Goal: Task Accomplishment & Management: Use online tool/utility

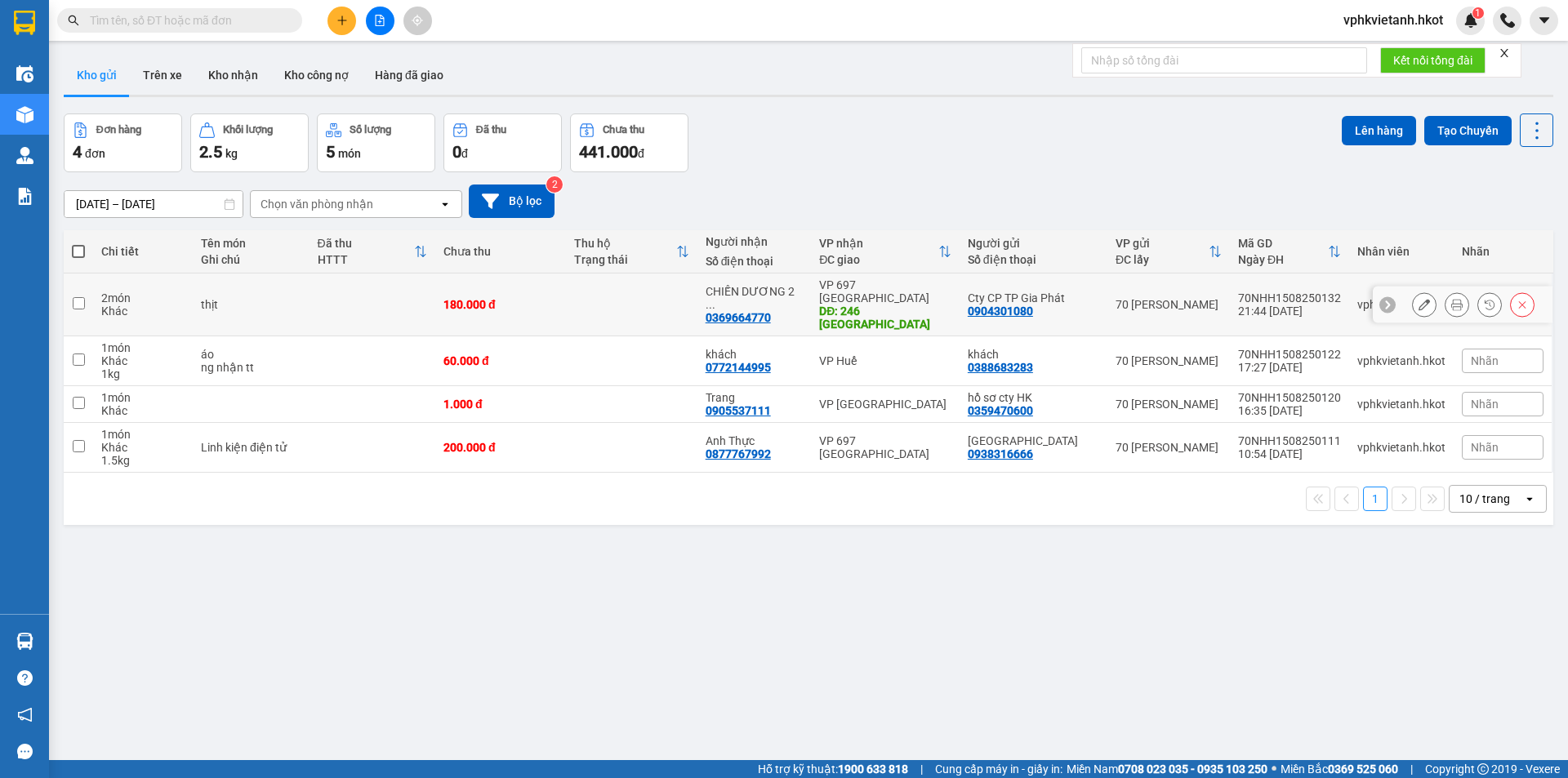
click at [74, 298] on input "checkbox" at bounding box center [79, 303] width 12 height 12
checkbox input "true"
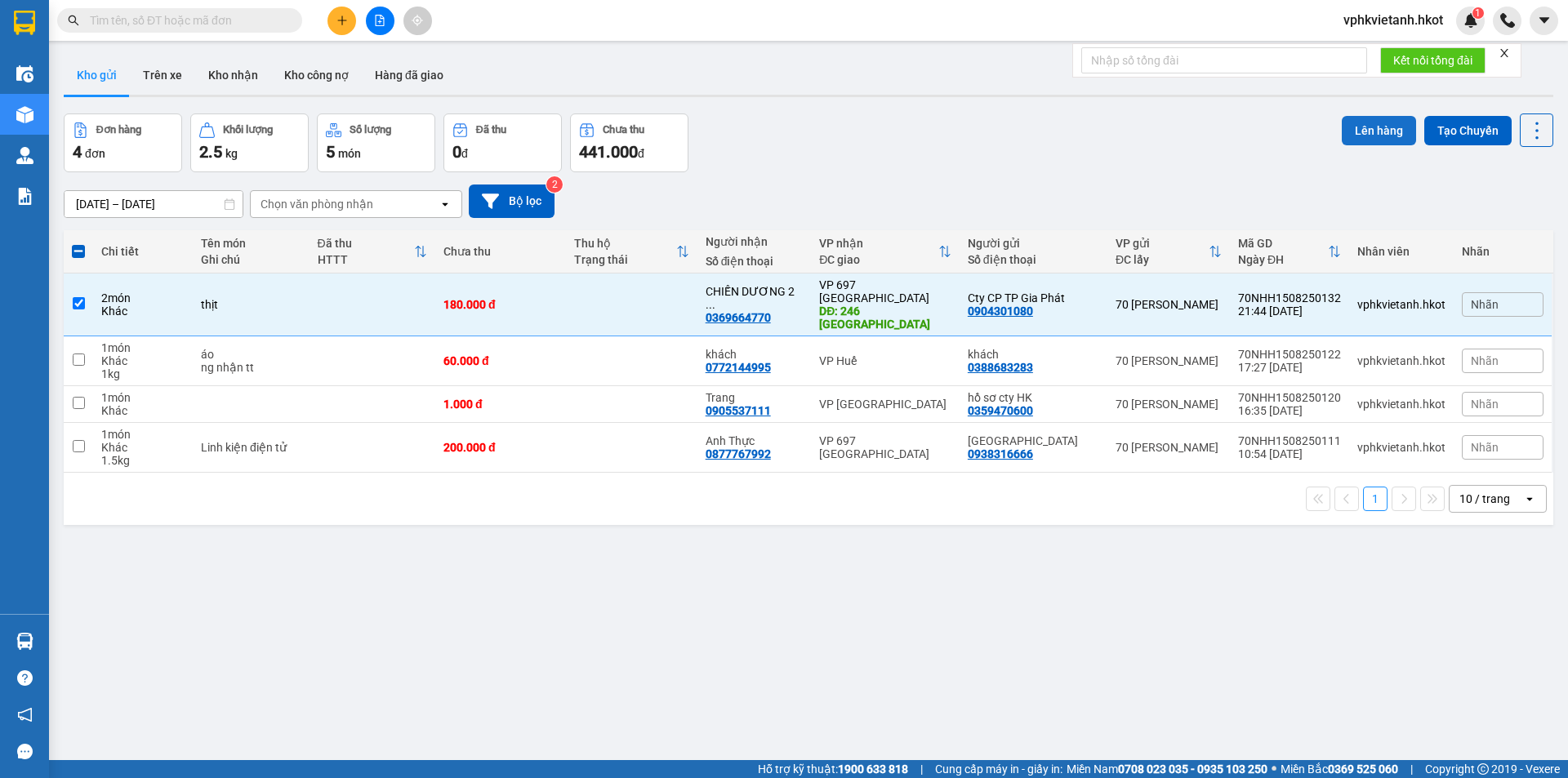
click at [1373, 128] on button "Lên hàng" at bounding box center [1378, 131] width 74 height 29
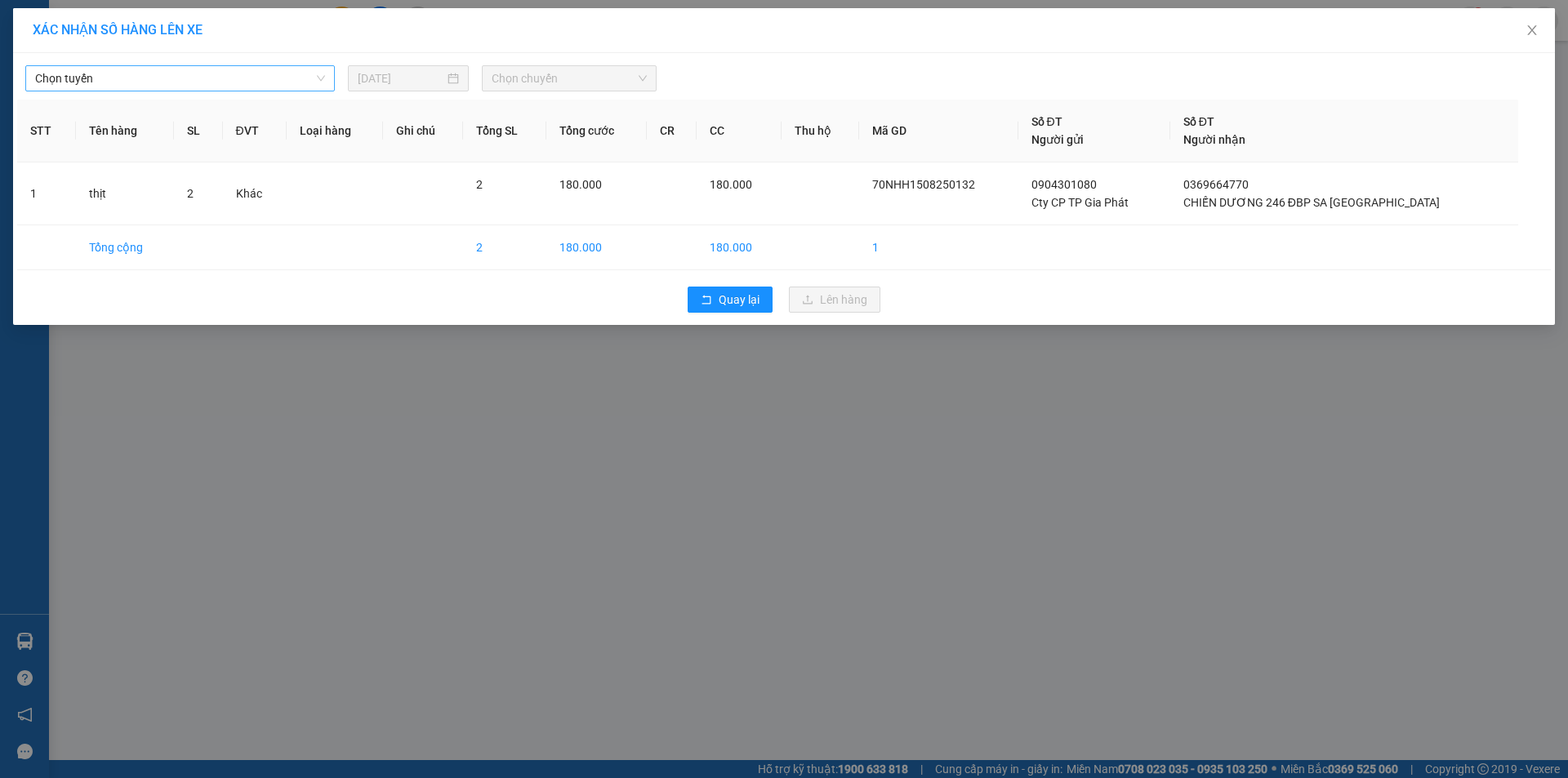
click at [213, 79] on span "Chọn tuyến" at bounding box center [179, 78] width 289 height 25
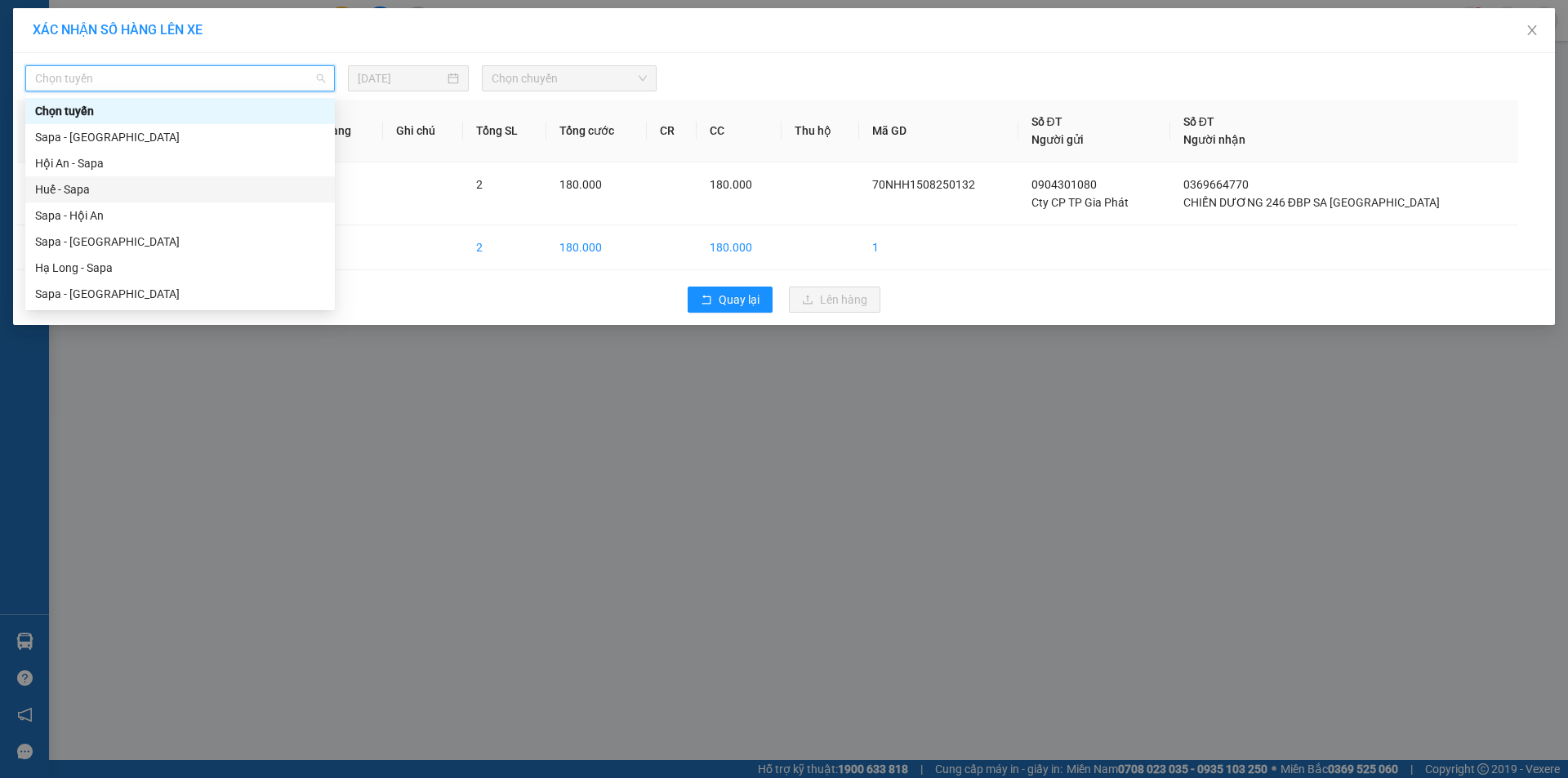
scroll to position [81, 0]
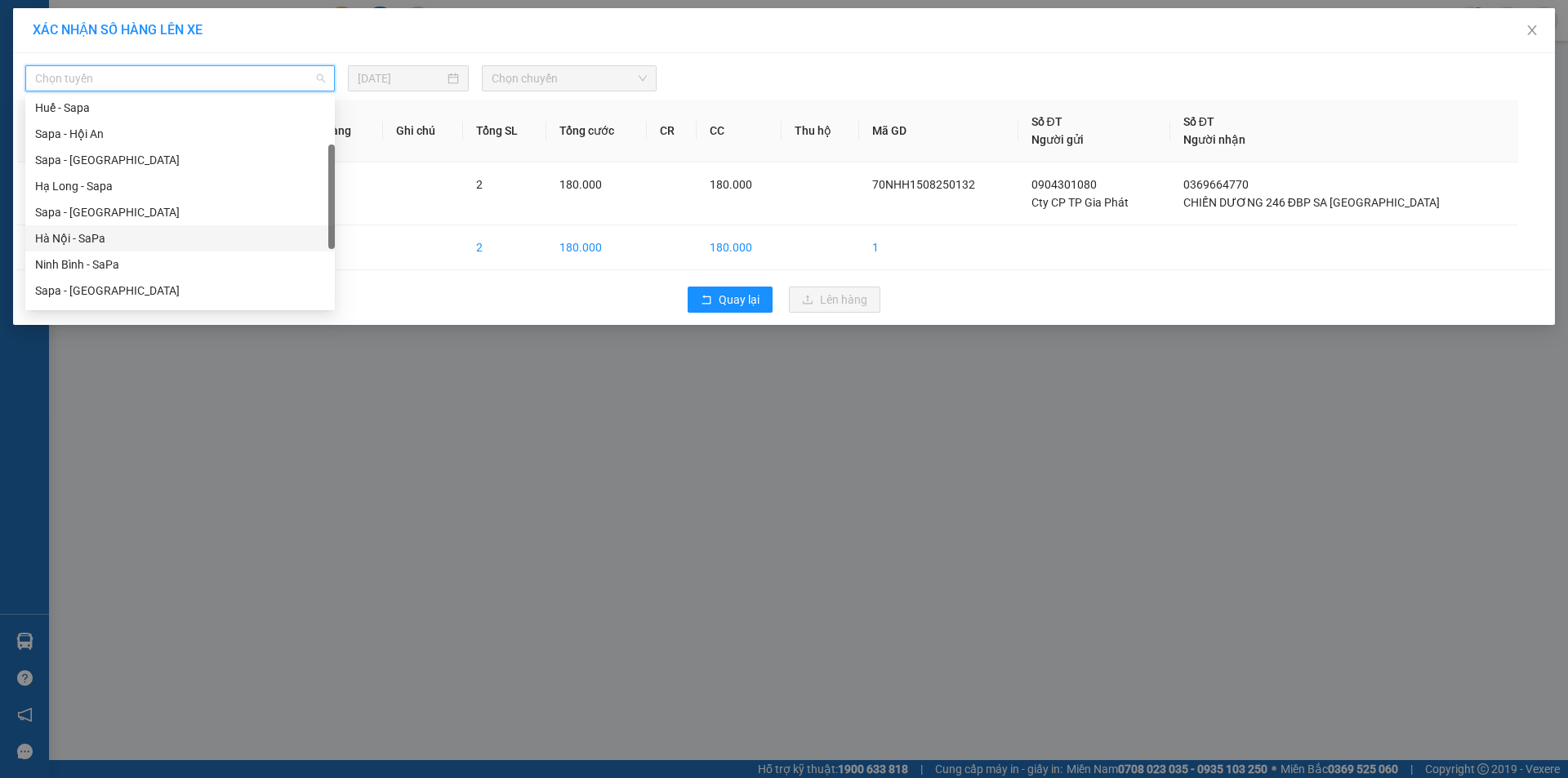
click at [110, 240] on div "Hà Nội - SaPa" at bounding box center [179, 238] width 289 height 18
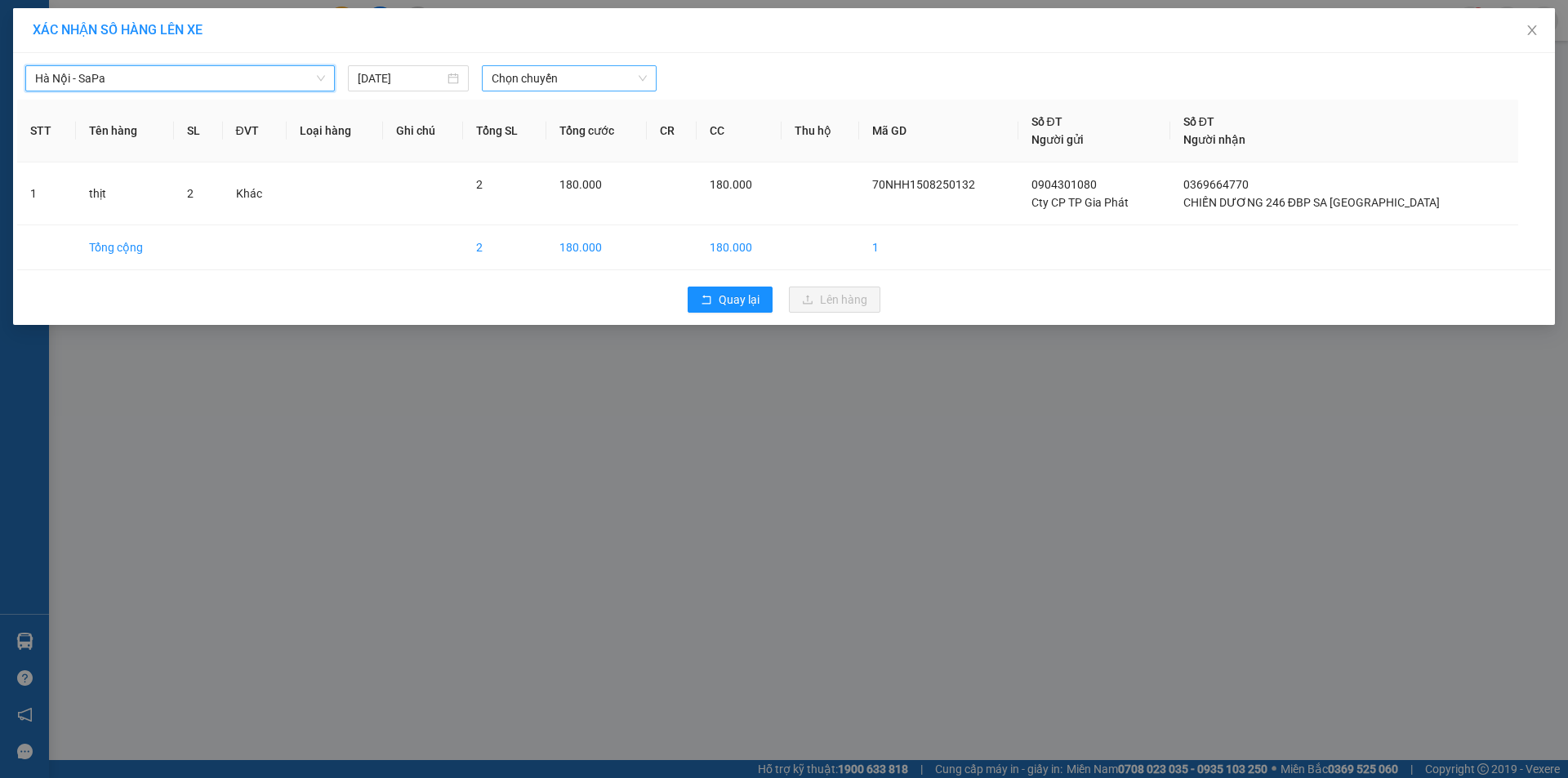
click at [606, 75] on span "Chọn chuyến" at bounding box center [569, 78] width 155 height 25
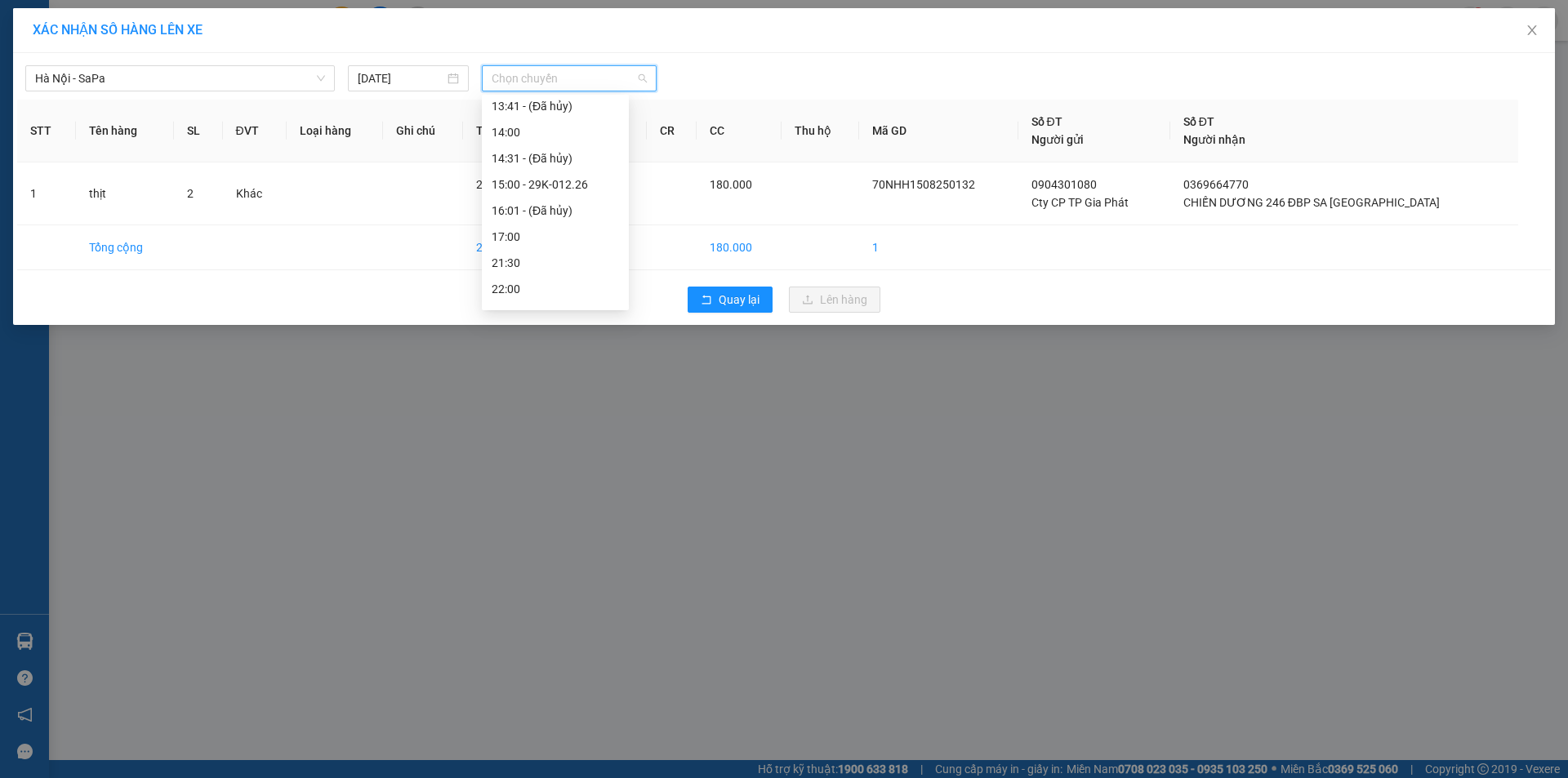
scroll to position [591, 0]
click at [405, 81] on input "16/08/2025" at bounding box center [401, 79] width 87 height 18
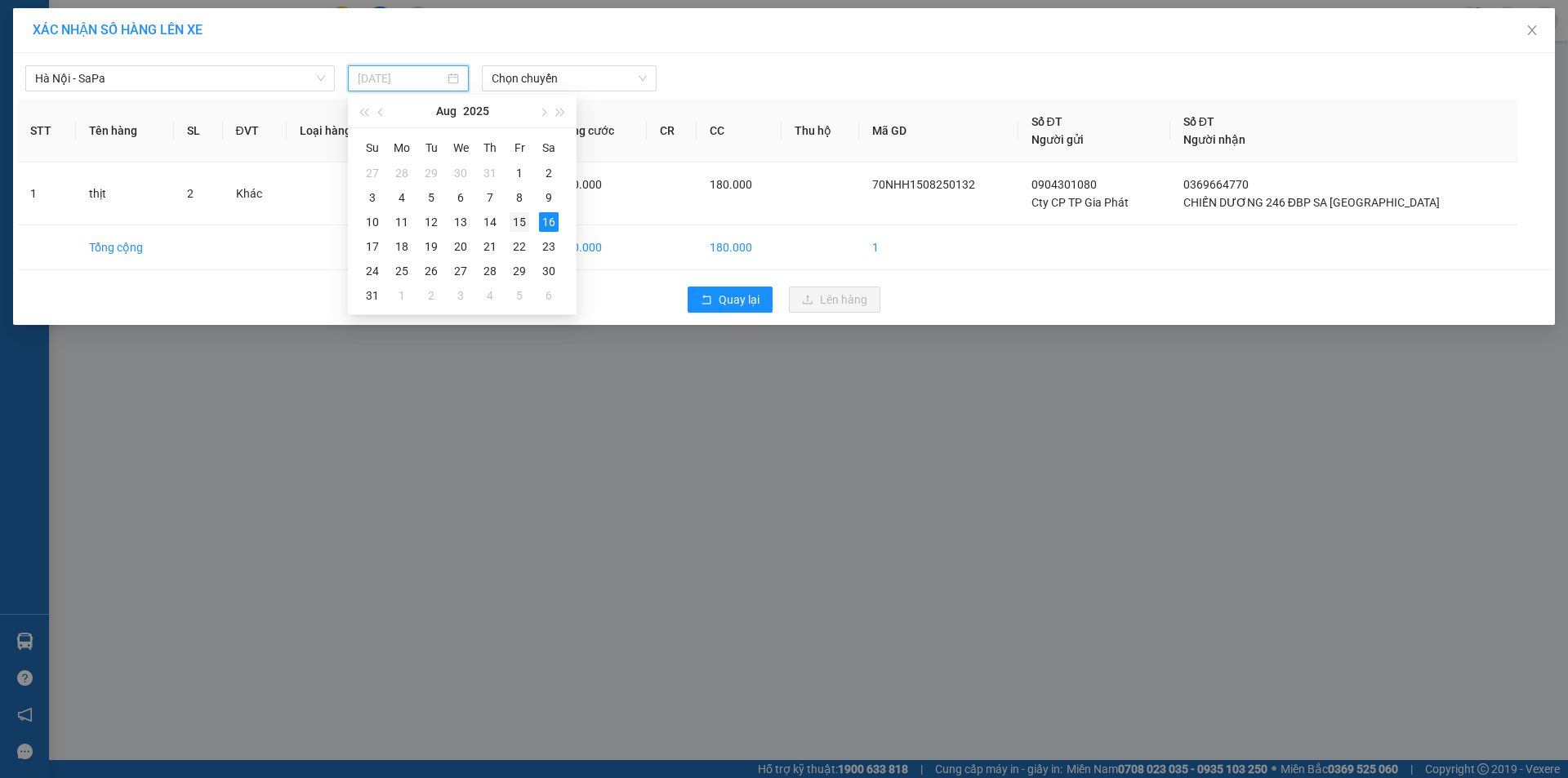
click at [521, 217] on div "15" at bounding box center [519, 222] width 19 height 19
type input "15/08/2025"
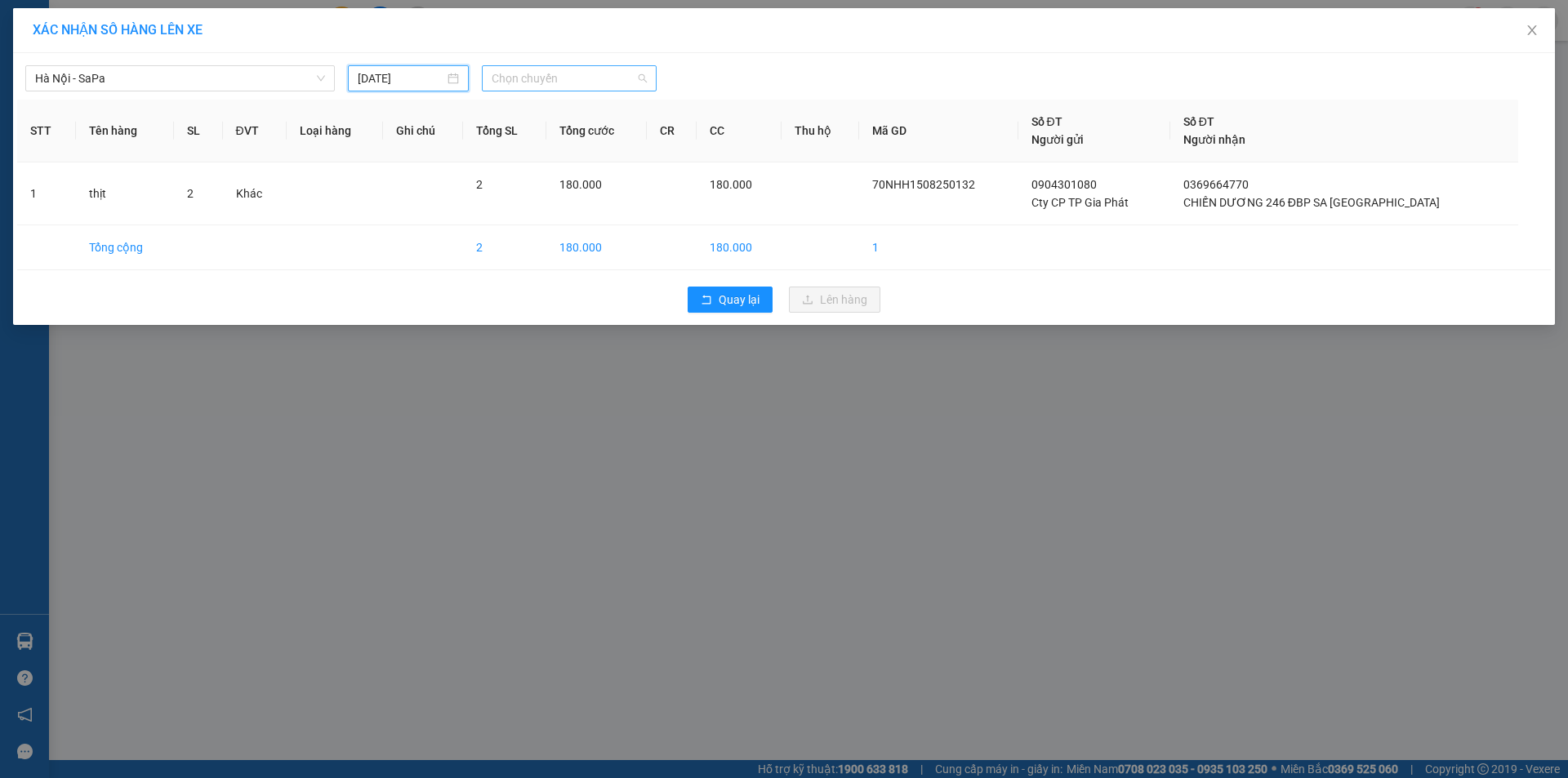
click at [571, 77] on span "Chọn chuyến" at bounding box center [569, 78] width 155 height 25
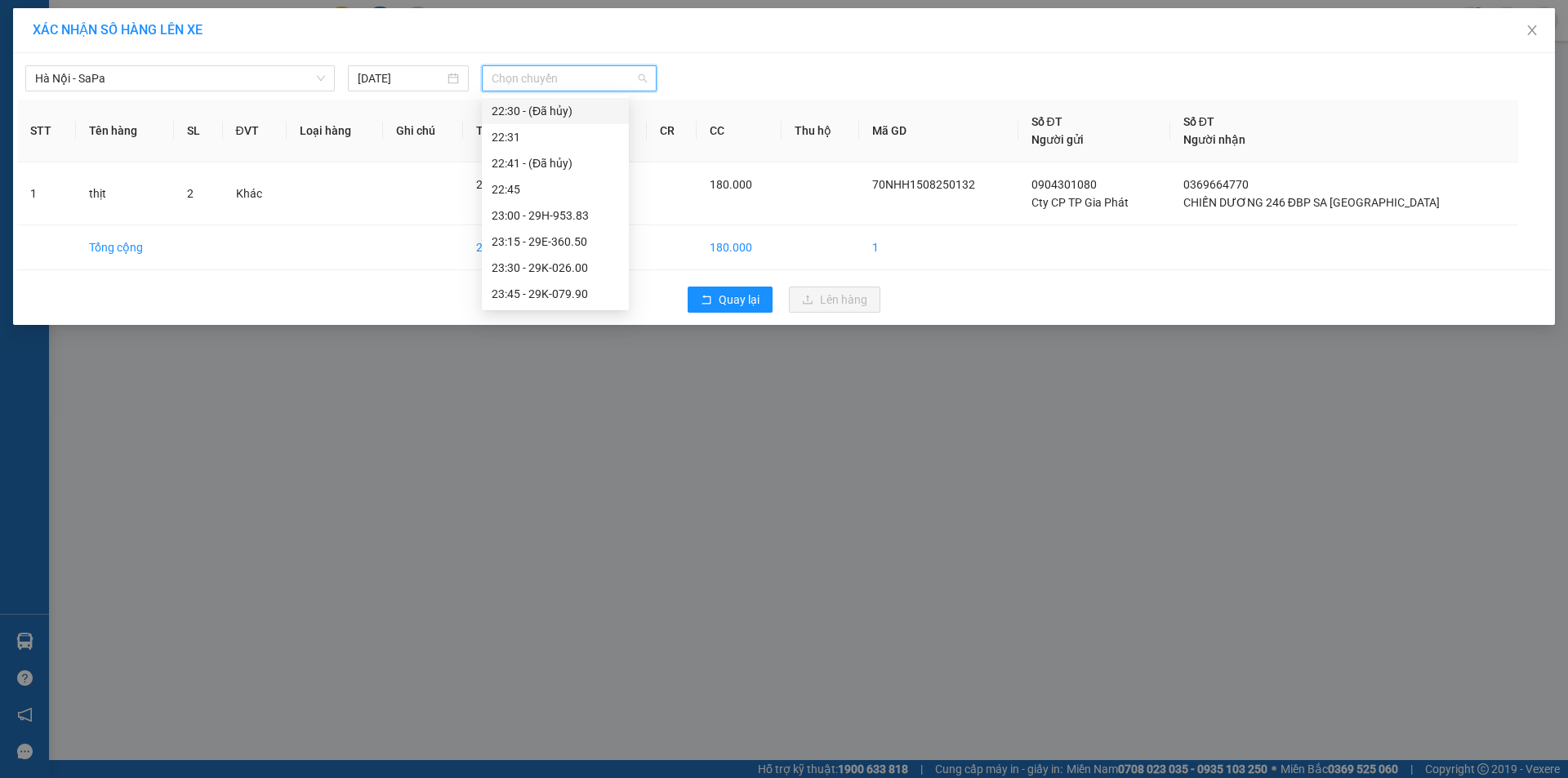
scroll to position [706, 0]
click at [229, 92] on div "Hà Nội - SaPa 15/08/2025 Chọn chuyến STT Tên hàng SL ĐVT Loại hàng Ghi chú Tổng…" at bounding box center [784, 189] width 1542 height 272
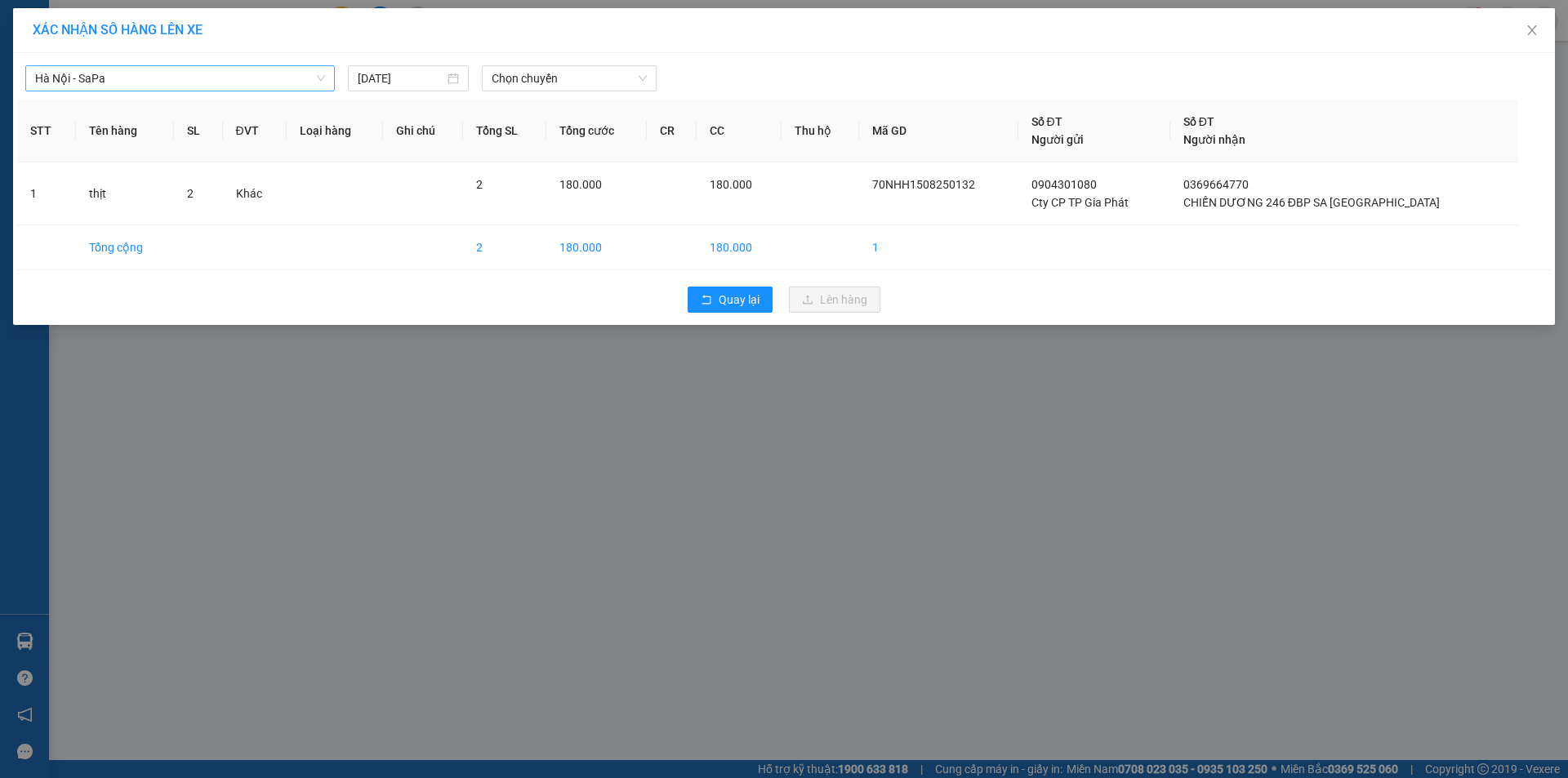
click at [166, 81] on span "Hà Nội - SaPa" at bounding box center [179, 78] width 289 height 25
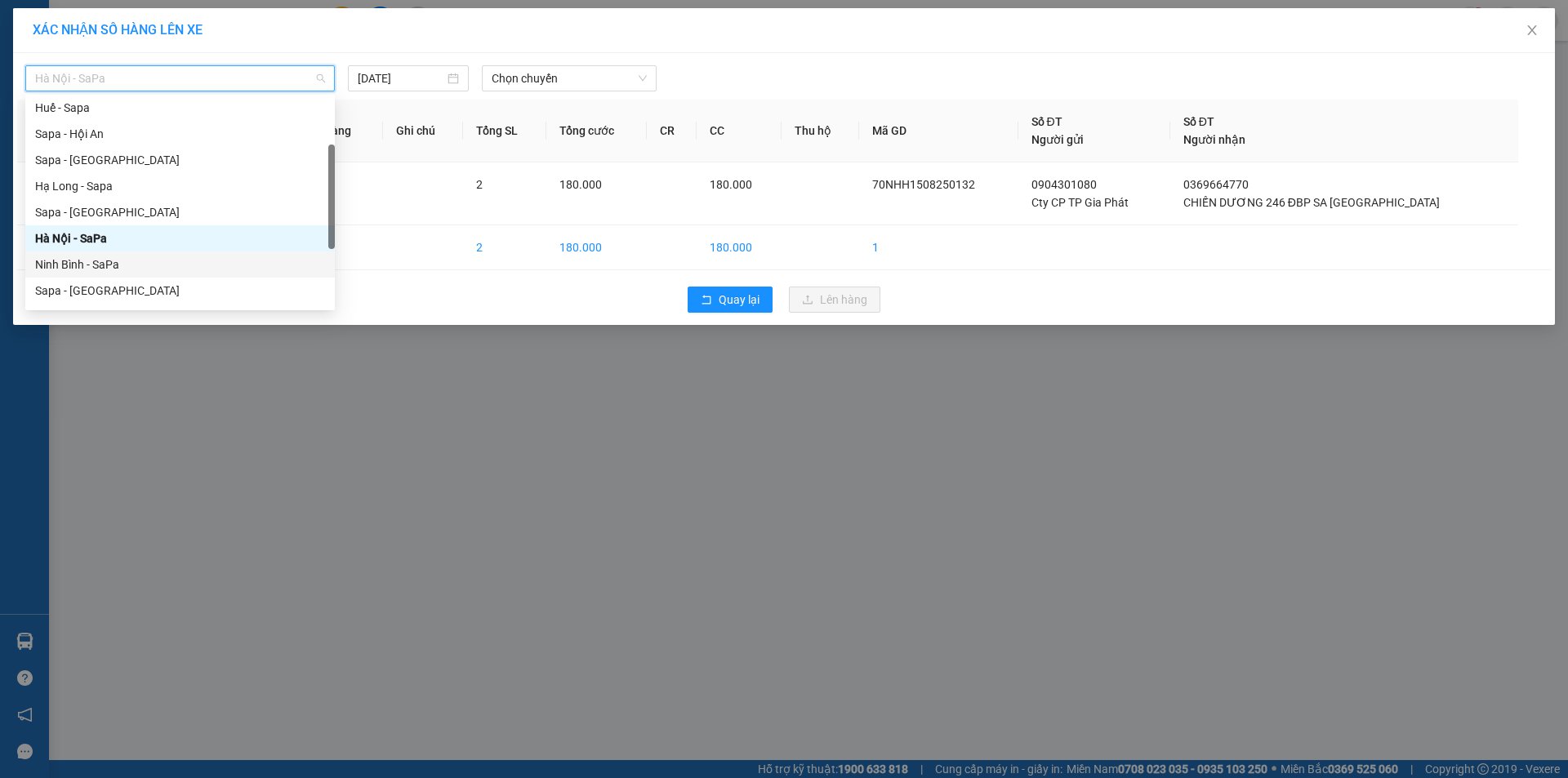
click at [114, 264] on div "Ninh Bình - SaPa" at bounding box center [179, 265] width 289 height 18
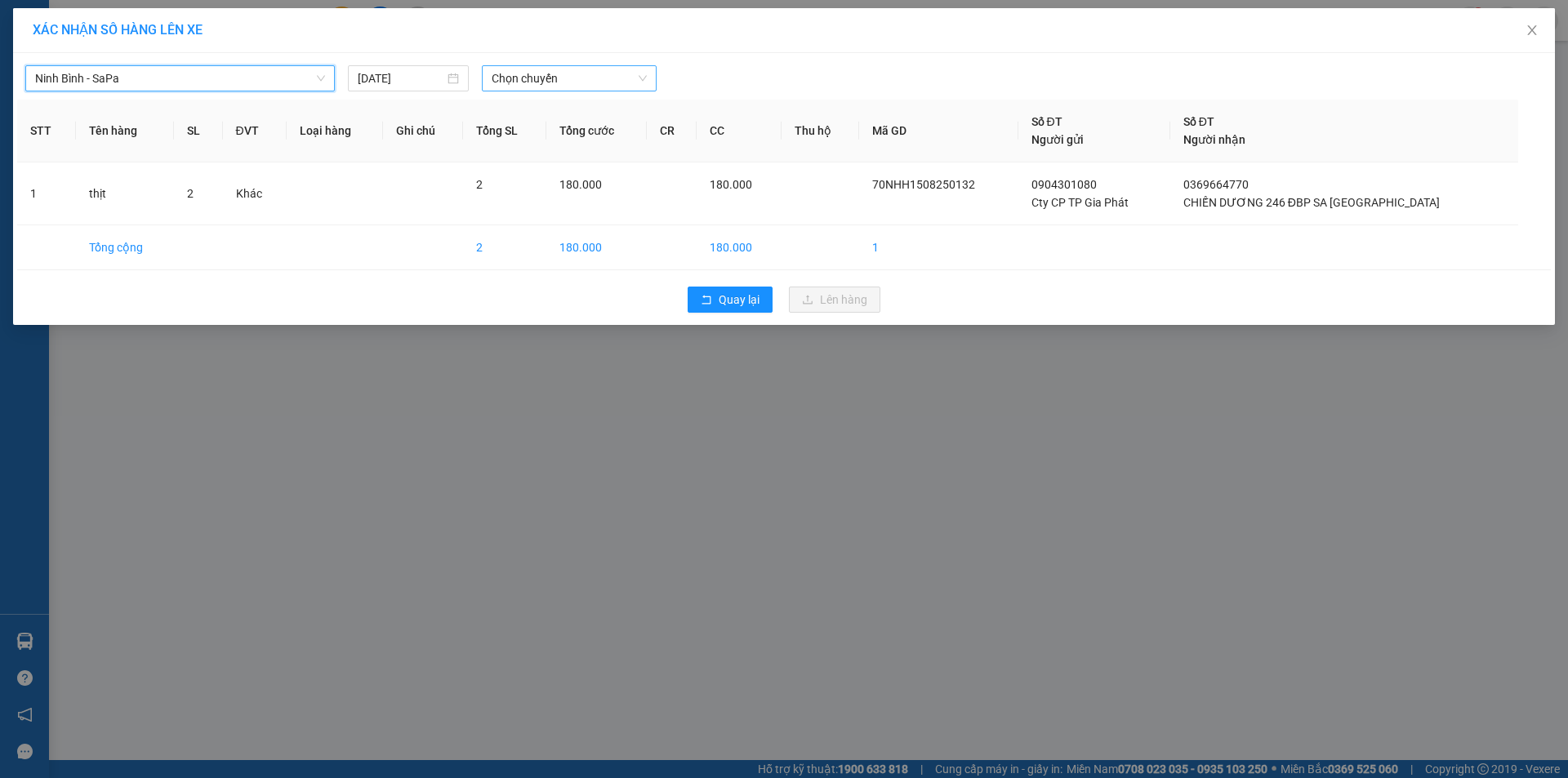
click at [590, 69] on span "Chọn chuyến" at bounding box center [569, 78] width 155 height 25
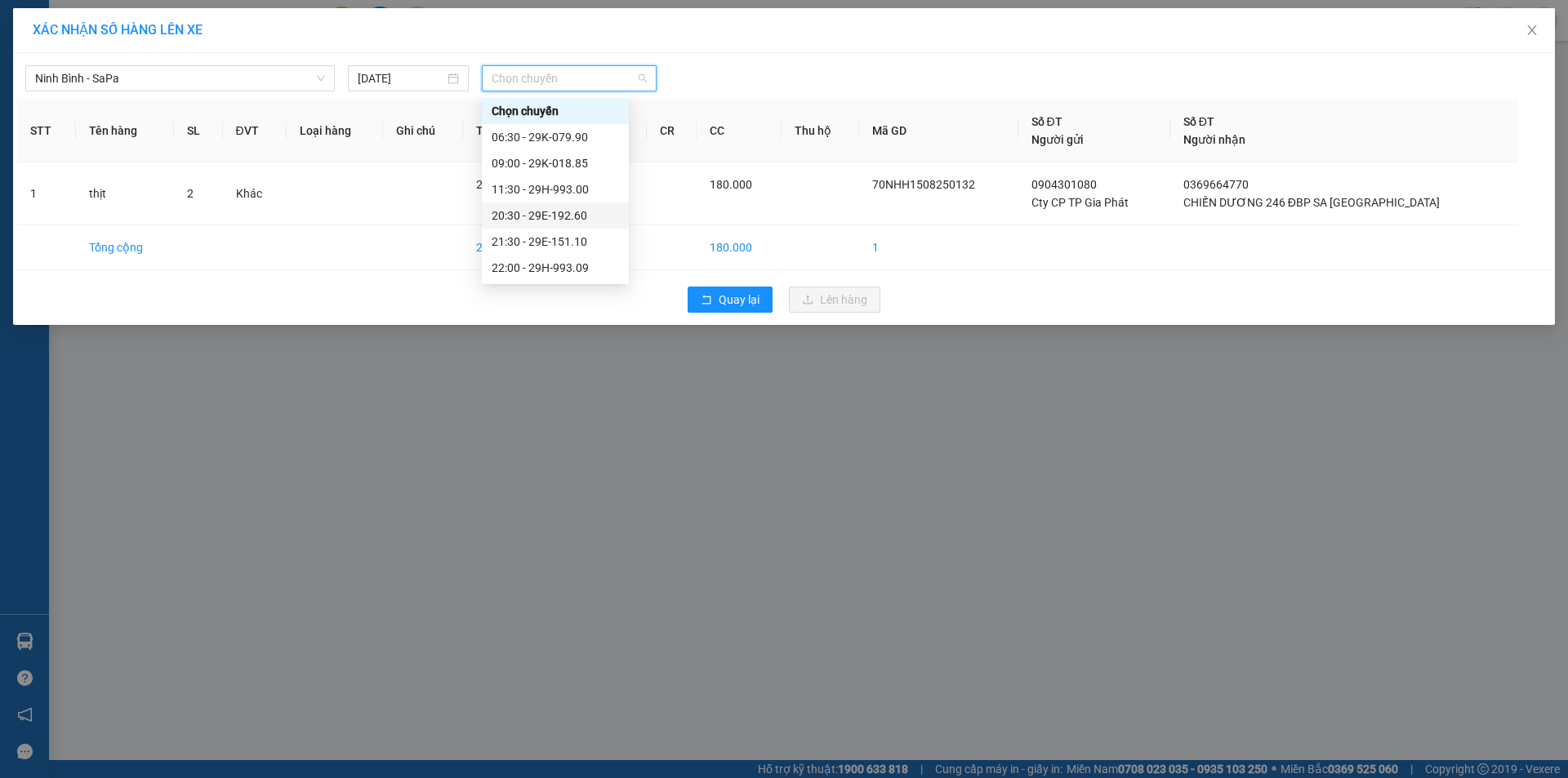
click at [579, 218] on div "20:30 - 29E-192.60" at bounding box center [555, 216] width 128 height 18
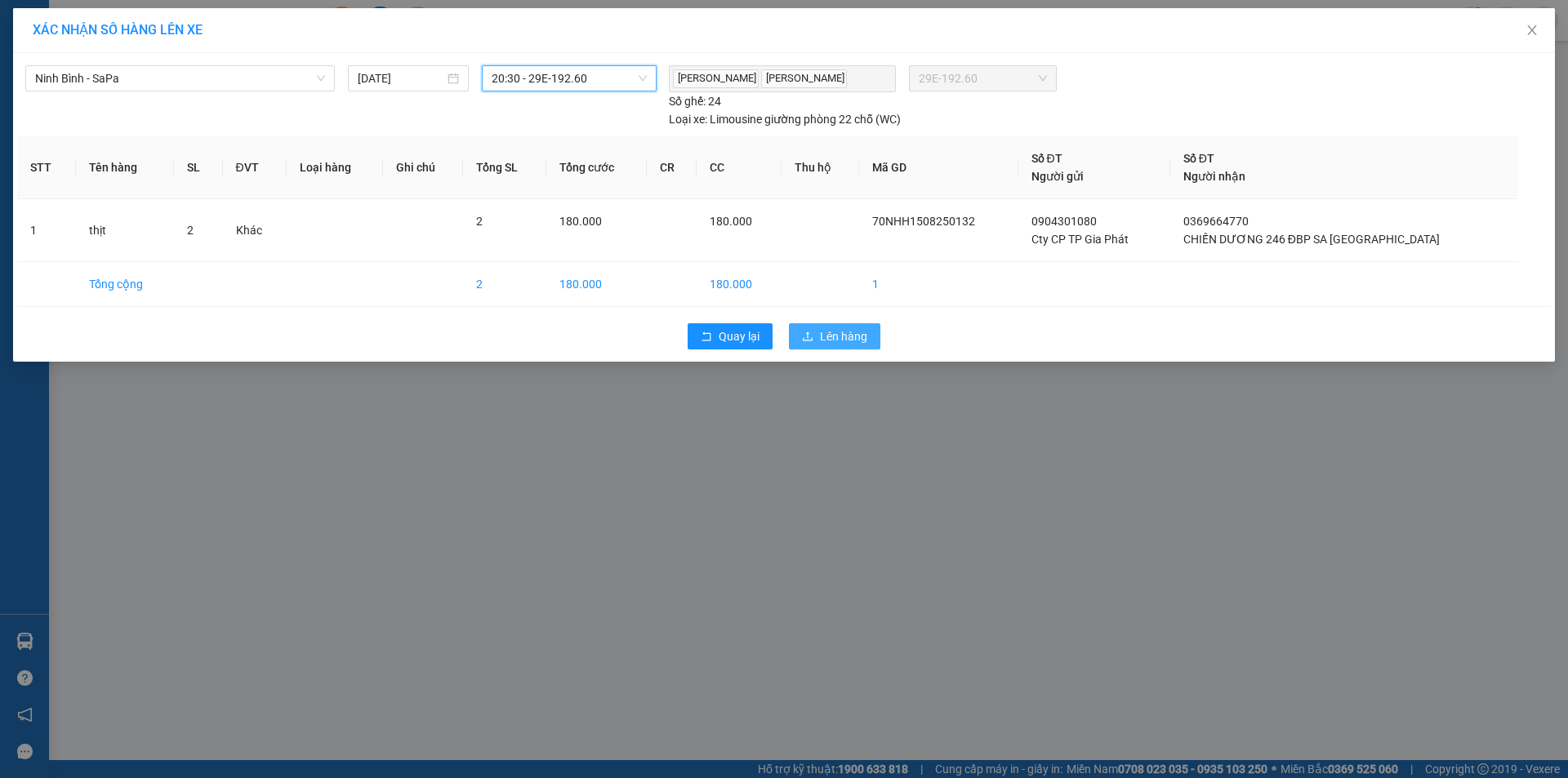
click at [854, 329] on span "Lên hàng" at bounding box center [844, 337] width 47 height 18
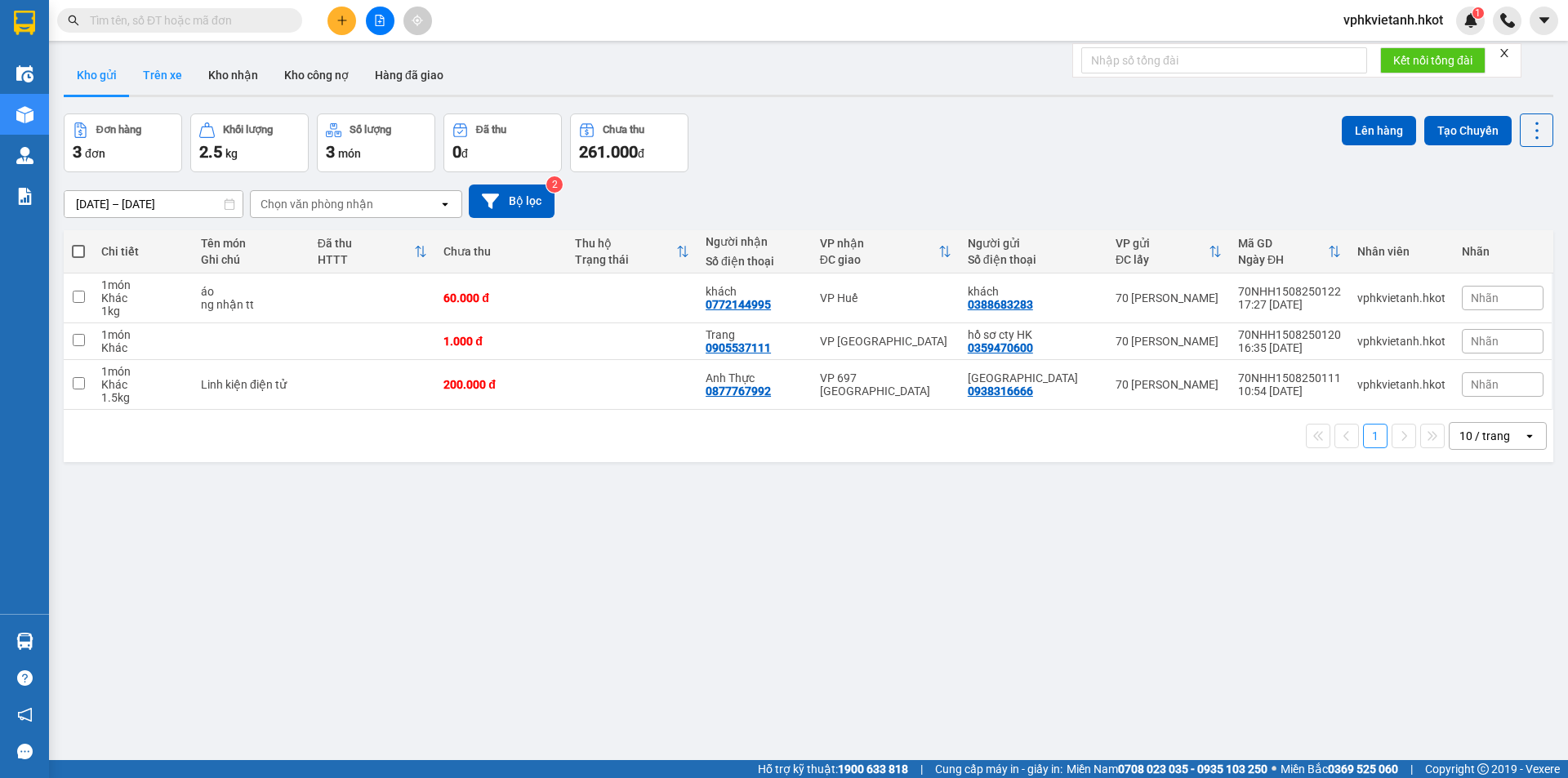
click at [167, 74] on button "Trên xe" at bounding box center [163, 75] width 66 height 39
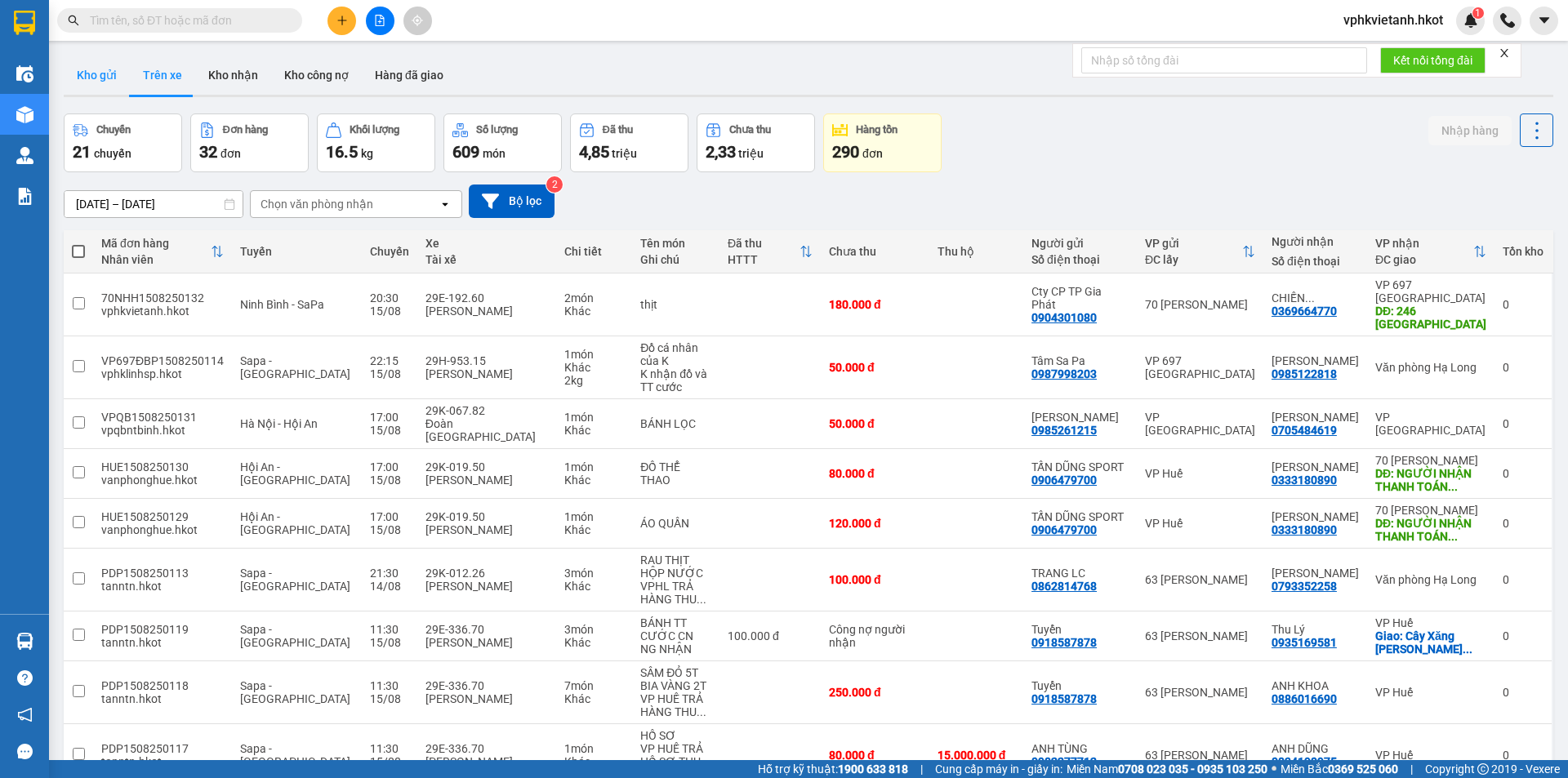
click at [112, 81] on button "Kho gửi" at bounding box center [97, 75] width 66 height 39
